Goal: Register for event/course

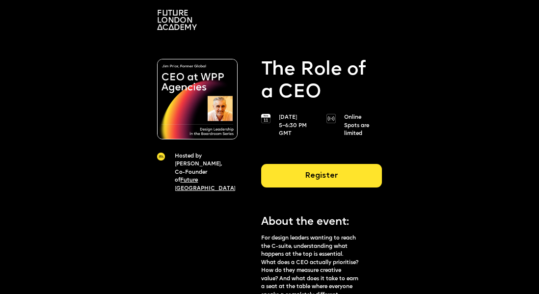
click at [185, 25] on img at bounding box center [177, 20] width 40 height 20
click at [178, 23] on img at bounding box center [177, 20] width 40 height 20
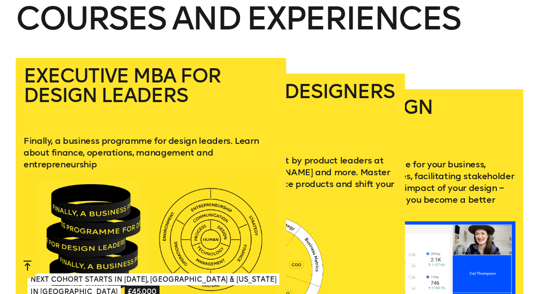
scroll to position [1136, 0]
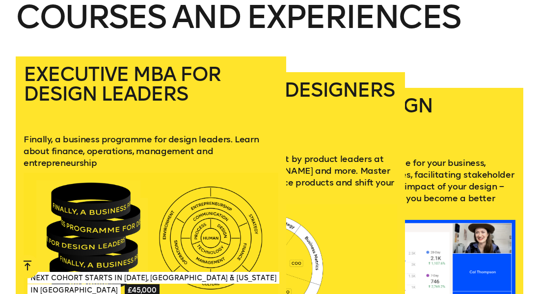
click at [465, 125] on h2 "Product Design Strategy" at bounding box center [387, 120] width 255 height 49
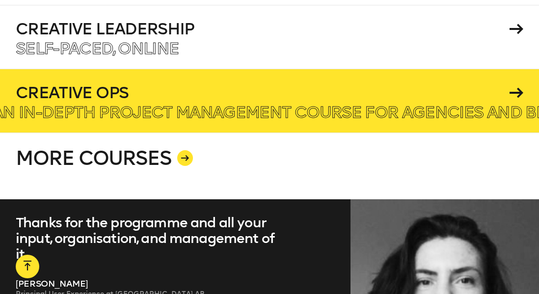
scroll to position [1570, 0]
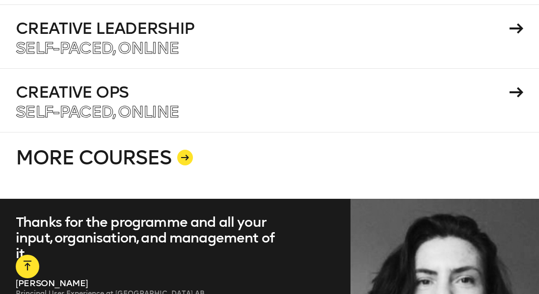
click at [183, 155] on icon at bounding box center [185, 158] width 8 height 6
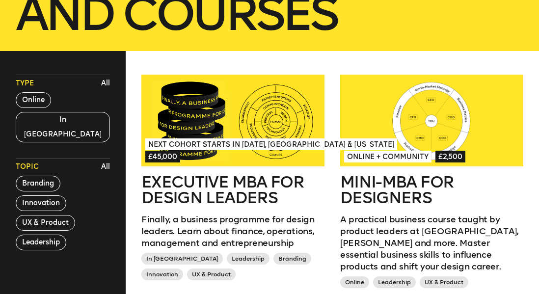
scroll to position [218, 0]
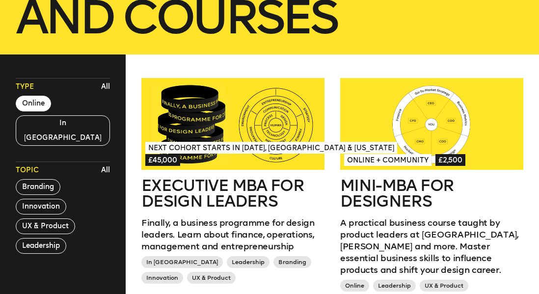
click at [32, 102] on button "Online" at bounding box center [33, 104] width 35 height 16
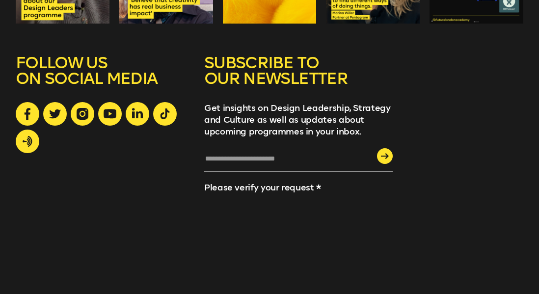
scroll to position [1187, 0]
